Goal: Information Seeking & Learning: Check status

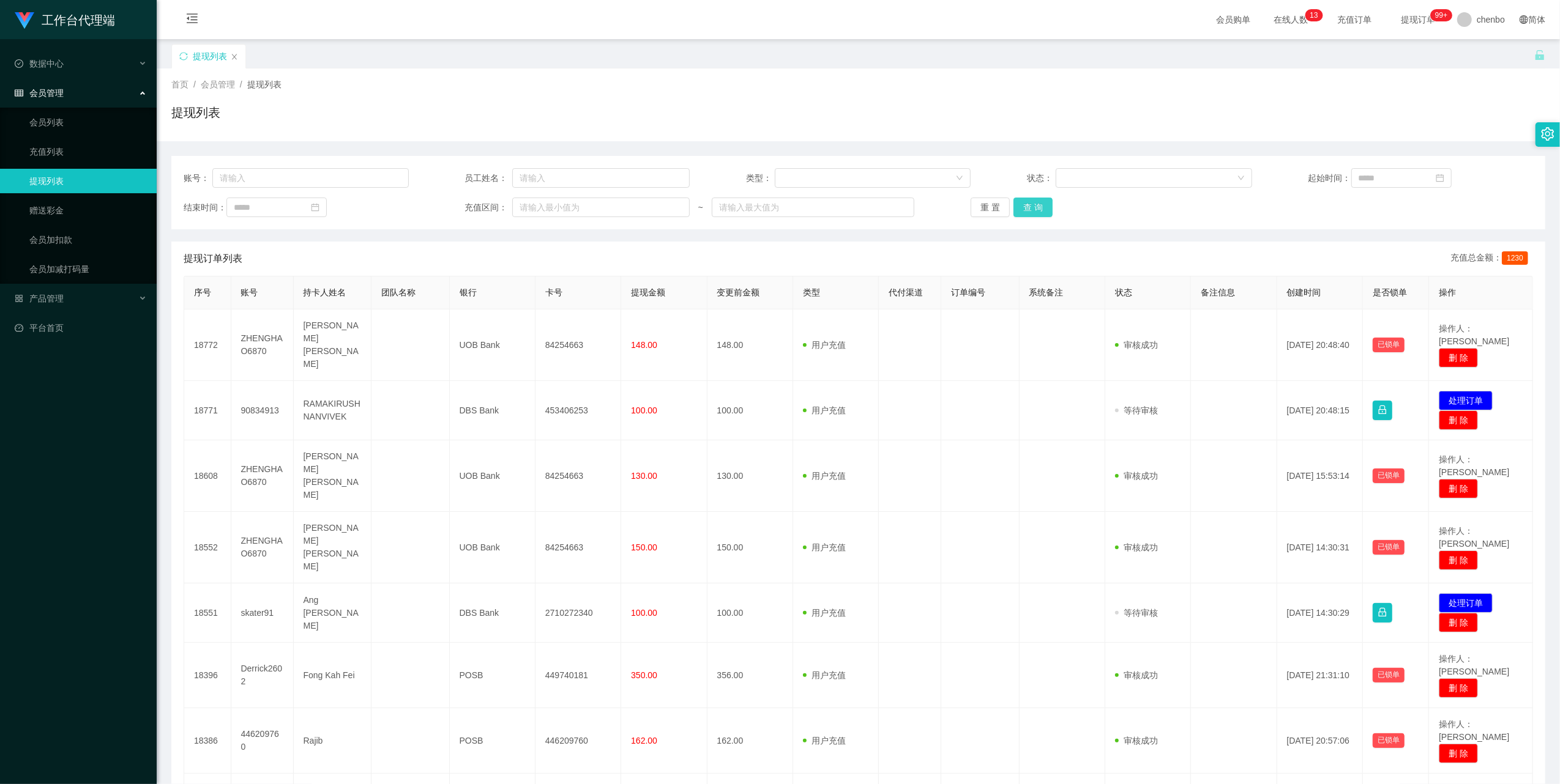
click at [581, 205] on button "查 询" at bounding box center [1033, 207] width 39 height 20
click at [581, 205] on div "重 置 查 询" at bounding box center [1083, 207] width 225 height 20
click at [581, 205] on button "查 询" at bounding box center [1033, 207] width 39 height 20
click at [581, 205] on div "重 置 查 询" at bounding box center [1083, 207] width 225 height 20
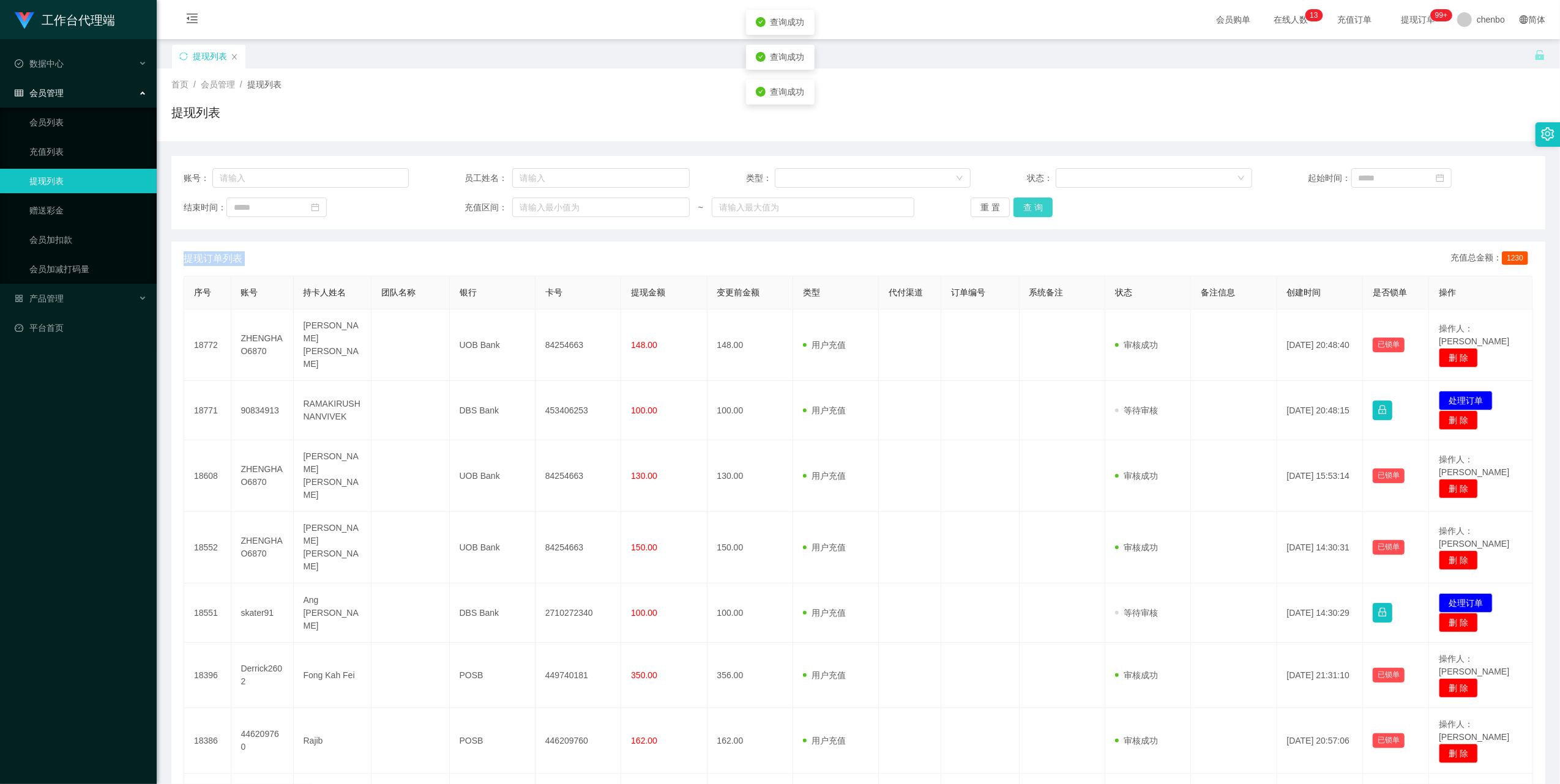
click at [581, 205] on button "查 询" at bounding box center [1033, 207] width 39 height 20
